Goal: Download file/media

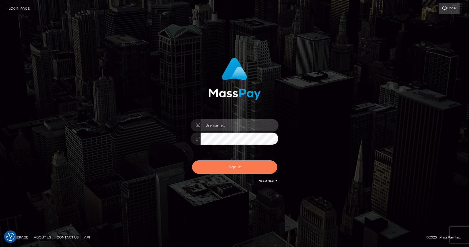
type input "CHRISMOLLOY"
click at [246, 167] on button "Sign in" at bounding box center [234, 166] width 85 height 13
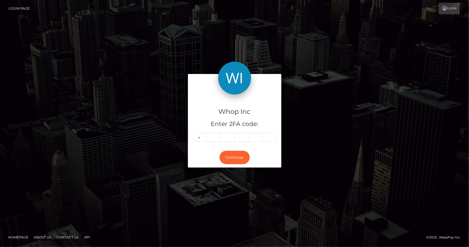
type input "8"
type input "4"
type input "7"
type input "1"
type input "3"
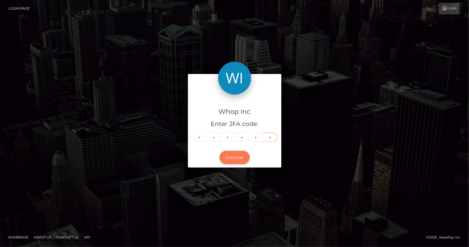
type input "0"
click at [233, 160] on button "Continue" at bounding box center [235, 157] width 30 height 13
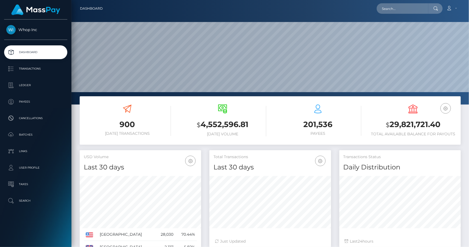
scroll to position [97, 121]
click at [446, 107] on icon "button" at bounding box center [446, 108] width 7 height 7
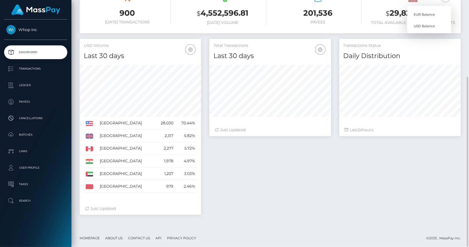
scroll to position [0, 0]
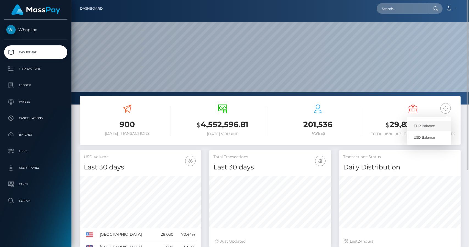
click at [420, 126] on link "EUR Balance" at bounding box center [429, 126] width 44 height 10
click at [446, 109] on icon "button" at bounding box center [446, 108] width 7 height 7
click at [428, 136] on link "USD Balance" at bounding box center [429, 137] width 44 height 10
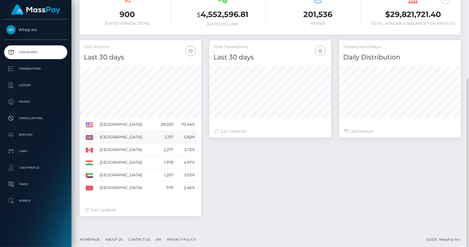
scroll to position [111, 0]
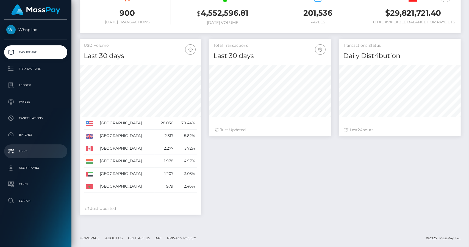
click at [29, 148] on p "Links" at bounding box center [35, 151] width 59 height 8
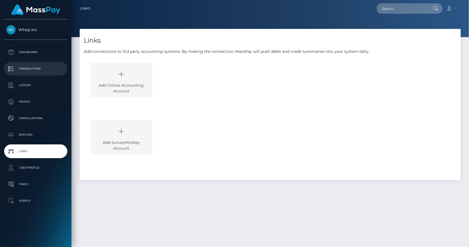
click at [31, 73] on p "Transactions" at bounding box center [35, 69] width 59 height 8
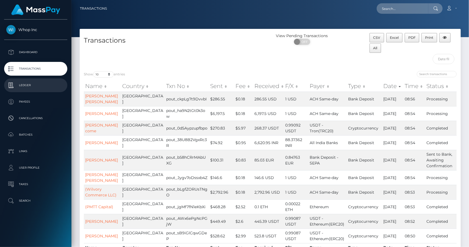
click at [30, 87] on p "Ledger" at bounding box center [35, 85] width 59 height 8
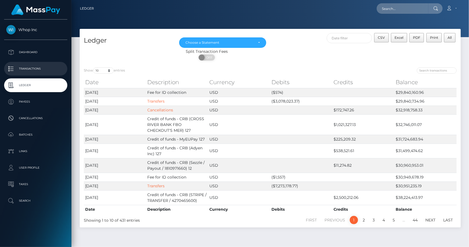
click at [36, 71] on p "Transactions" at bounding box center [35, 69] width 59 height 8
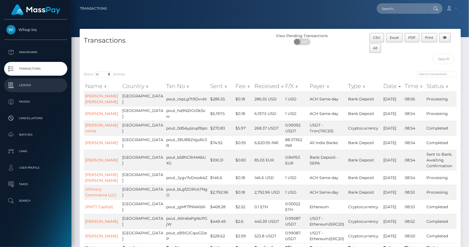
click at [35, 86] on p "Ledger" at bounding box center [35, 85] width 59 height 8
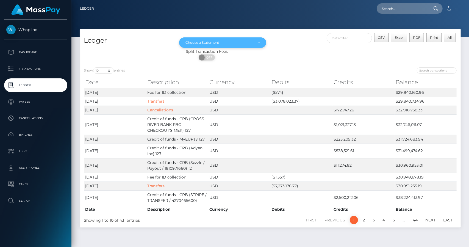
click at [253, 41] on div "Choose a Statement" at bounding box center [220, 42] width 68 height 4
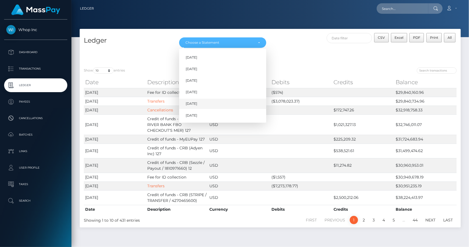
click at [215, 107] on link "Sep 2025" at bounding box center [222, 104] width 87 height 10
select select "Sep 2025"
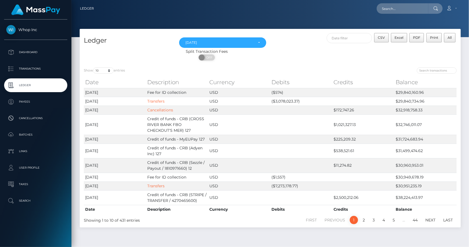
click at [302, 58] on div "ON OFF" at bounding box center [207, 58] width 254 height 9
click at [249, 18] on div at bounding box center [270, 18] width 398 height 37
click at [400, 36] on span "Excel" at bounding box center [399, 37] width 9 height 4
click at [341, 37] on input "text" at bounding box center [350, 38] width 46 height 10
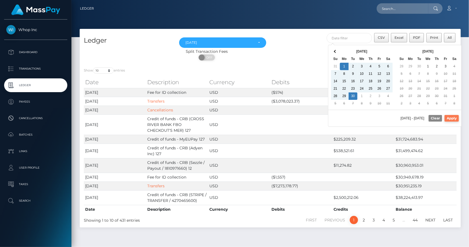
click at [454, 117] on button "Apply" at bounding box center [452, 118] width 14 height 7
type input "09/01/2025 - 09/30/2025"
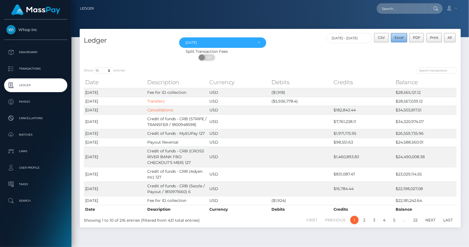
click at [400, 38] on span "Excel" at bounding box center [399, 37] width 9 height 4
click at [408, 53] on div "Split Transaction Fees ON OFF" at bounding box center [270, 56] width 381 height 15
click at [262, 42] on div "Sep 2025" at bounding box center [222, 42] width 87 height 10
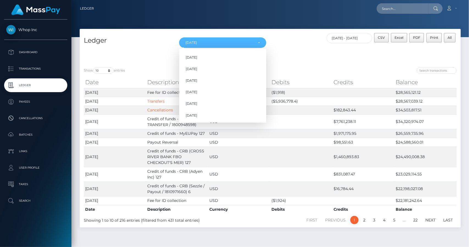
click at [303, 40] on div "CSV Excel PDF Print All 09/01/2025 - 09/30/2025" at bounding box center [365, 41] width 191 height 16
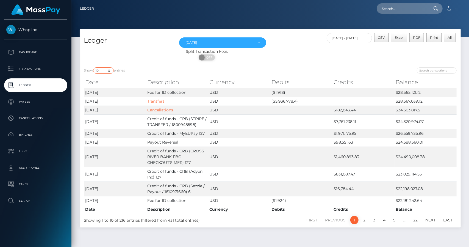
click at [108, 73] on select "10 25 50 100 250" at bounding box center [103, 70] width 21 height 6
select select "250"
click at [94, 67] on select "10 25 50 100 250" at bounding box center [103, 70] width 21 height 6
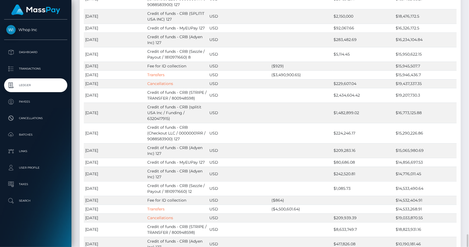
scroll to position [2544, 0]
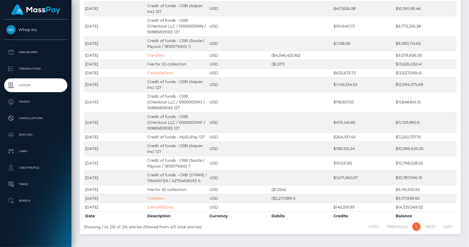
drag, startPoint x: 297, startPoint y: 226, endPoint x: 334, endPoint y: -2, distance: 230.3
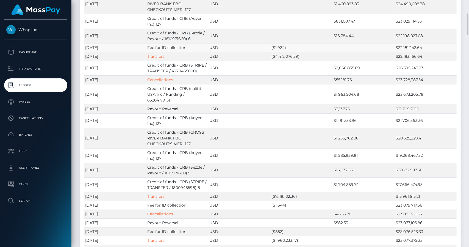
scroll to position [0, 0]
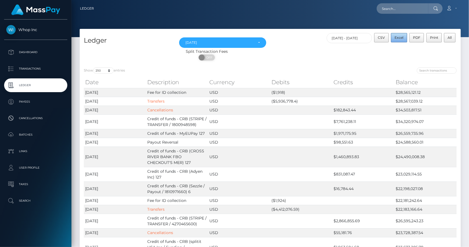
click at [404, 37] on span "Excel" at bounding box center [399, 37] width 9 height 4
click at [118, 26] on div at bounding box center [270, 18] width 398 height 37
